Goal: Answer question/provide support: Share knowledge or assist other users

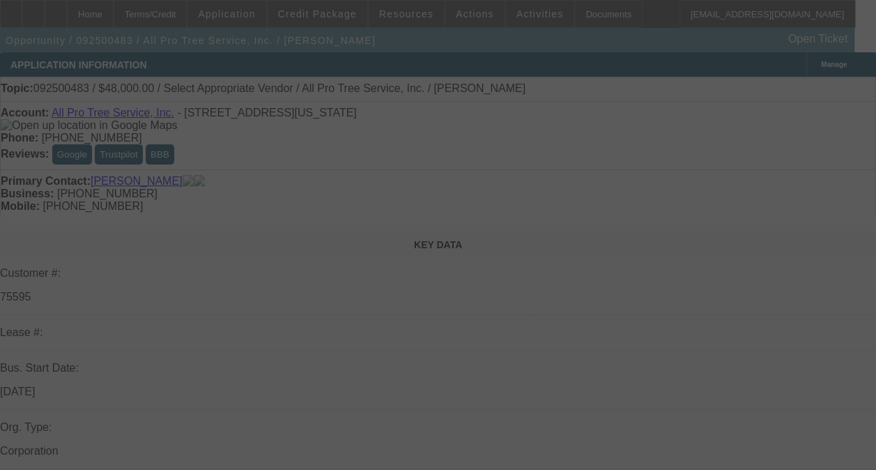
click at [807, 199] on div at bounding box center [438, 235] width 876 height 470
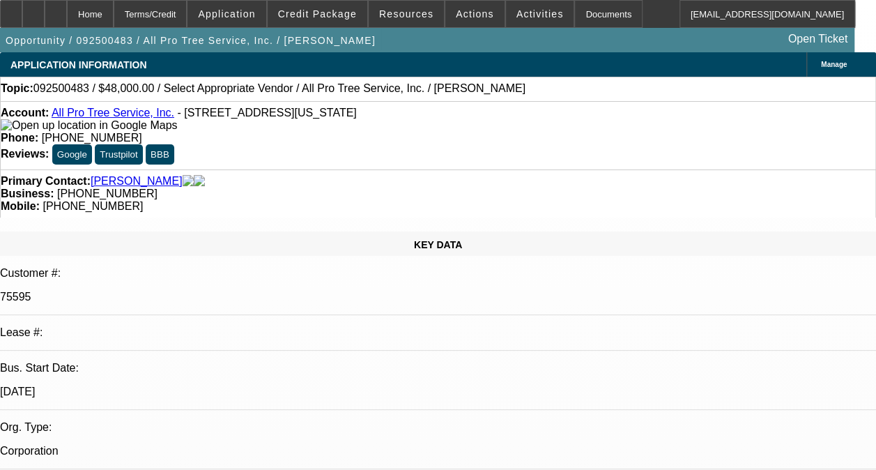
select select "0"
select select "2"
select select "0.1"
select select "4"
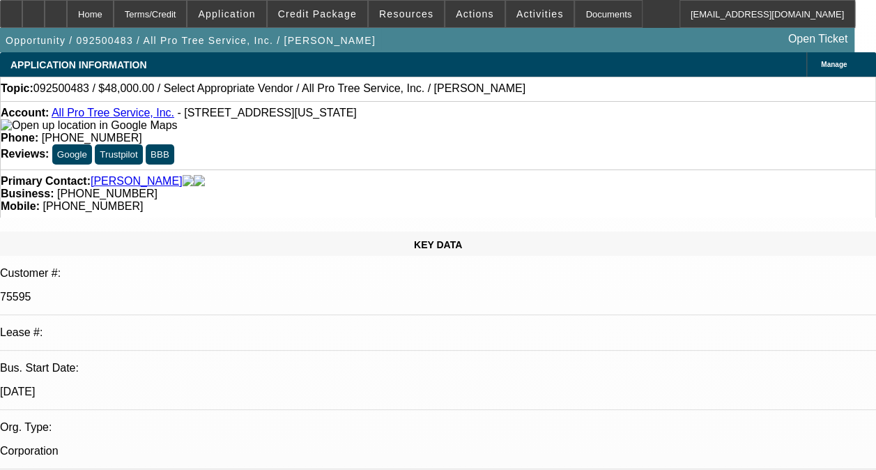
radio input "true"
type textarea "THIS IS A SOLD LEASE. I DONT HAVE HISTORY WITH THIS ACCOUNT."
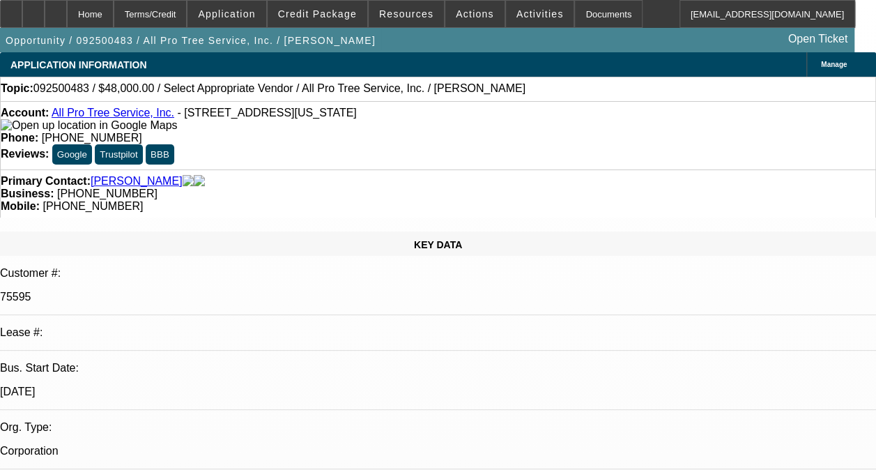
radio input "true"
